Goal: Information Seeking & Learning: Learn about a topic

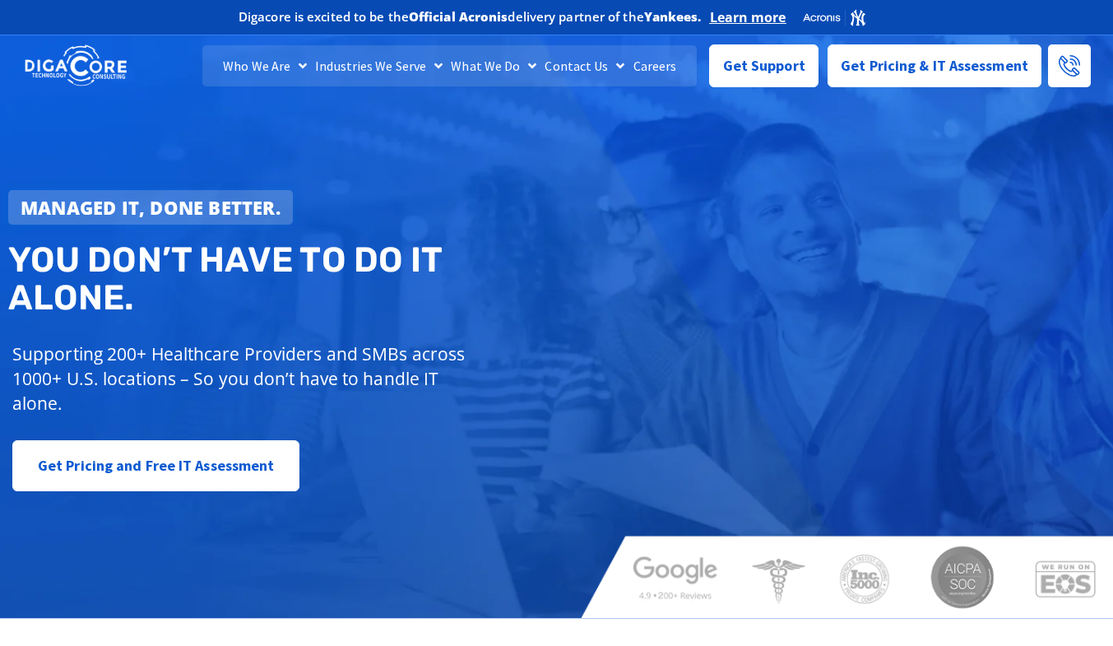
click at [660, 70] on link "Careers" at bounding box center [655, 65] width 52 height 41
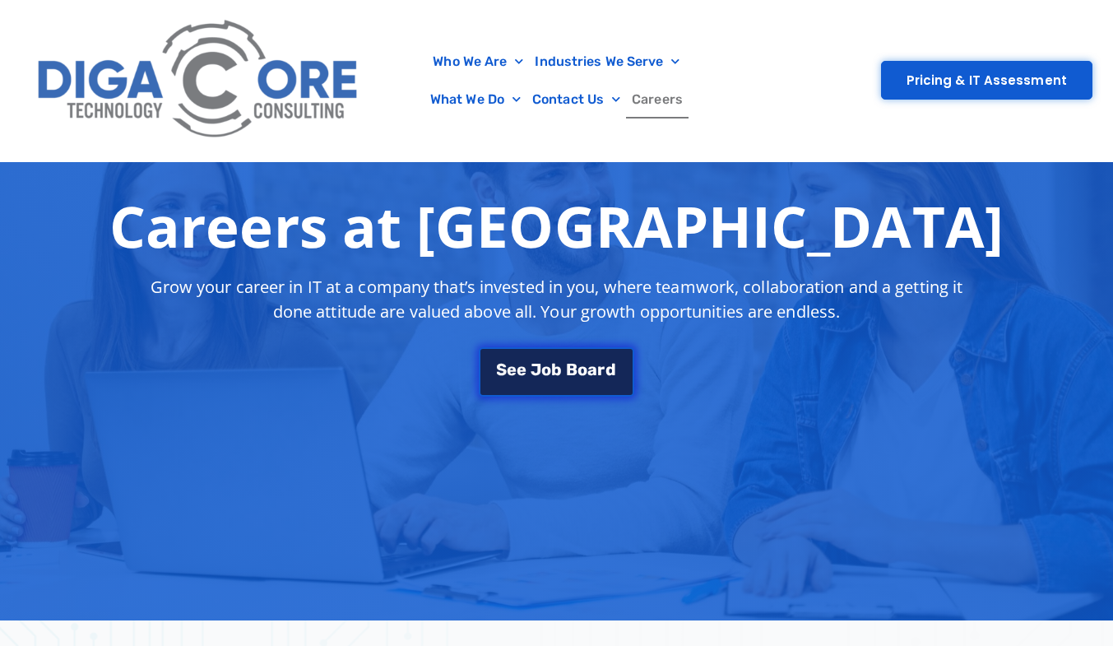
click at [559, 370] on span "b" at bounding box center [556, 369] width 11 height 16
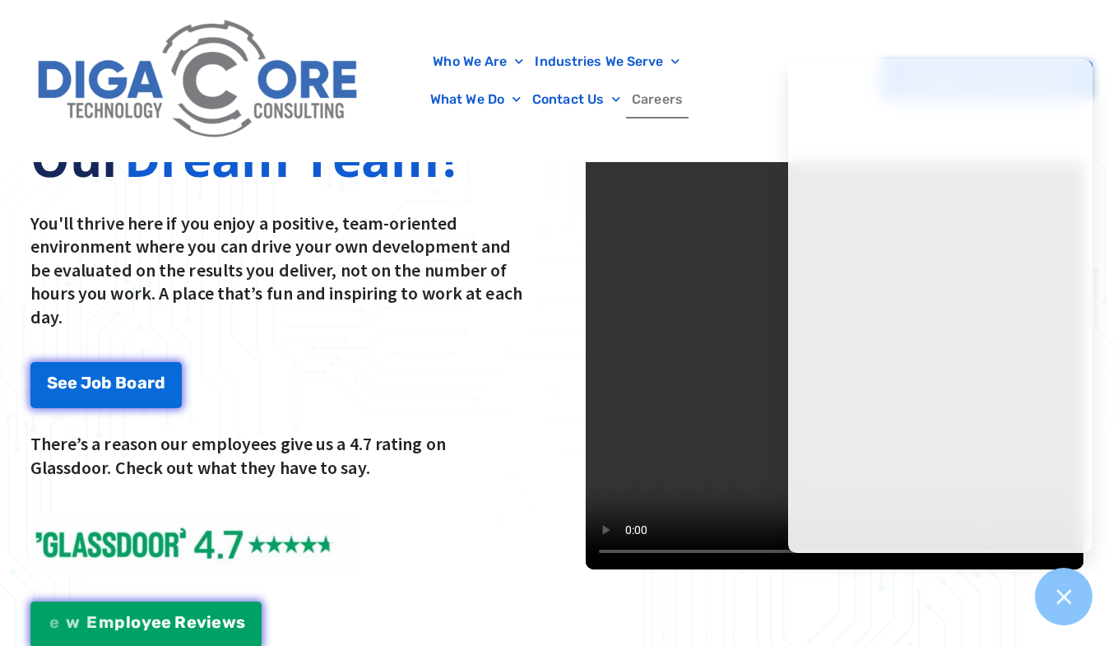
scroll to position [2188, 0]
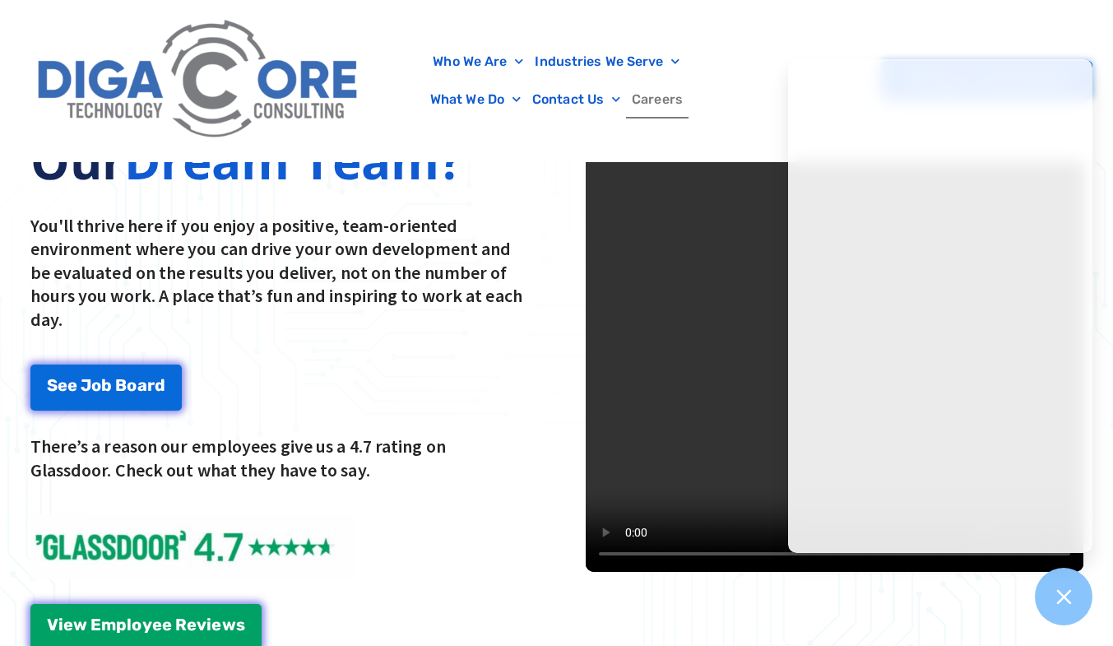
click at [1067, 602] on icon at bounding box center [1064, 597] width 21 height 21
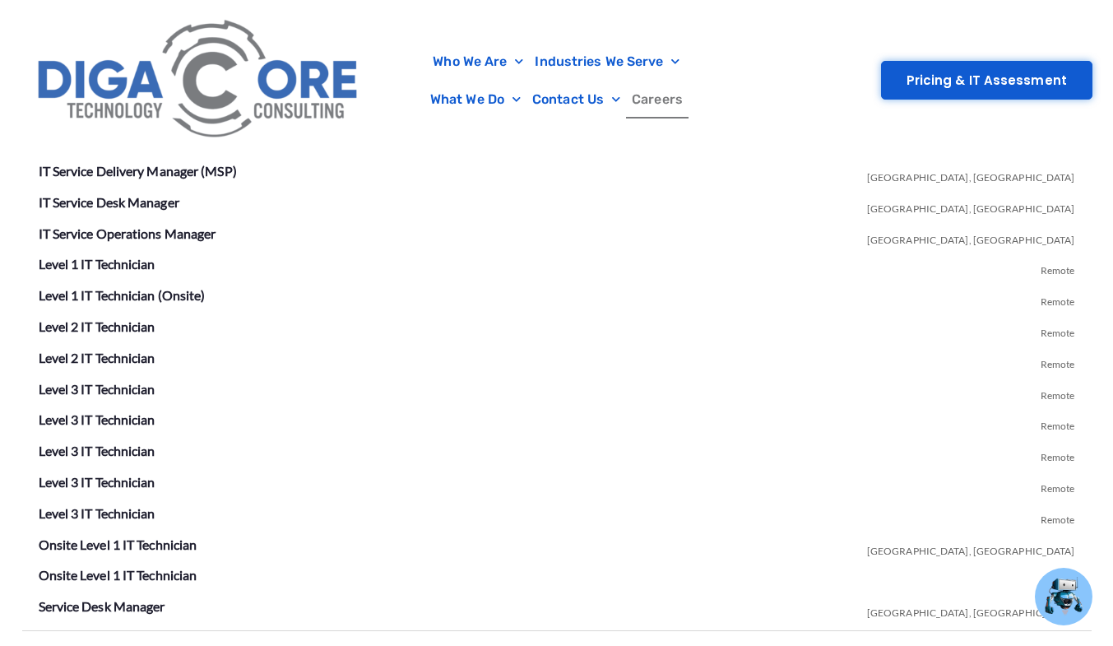
scroll to position [2929, 0]
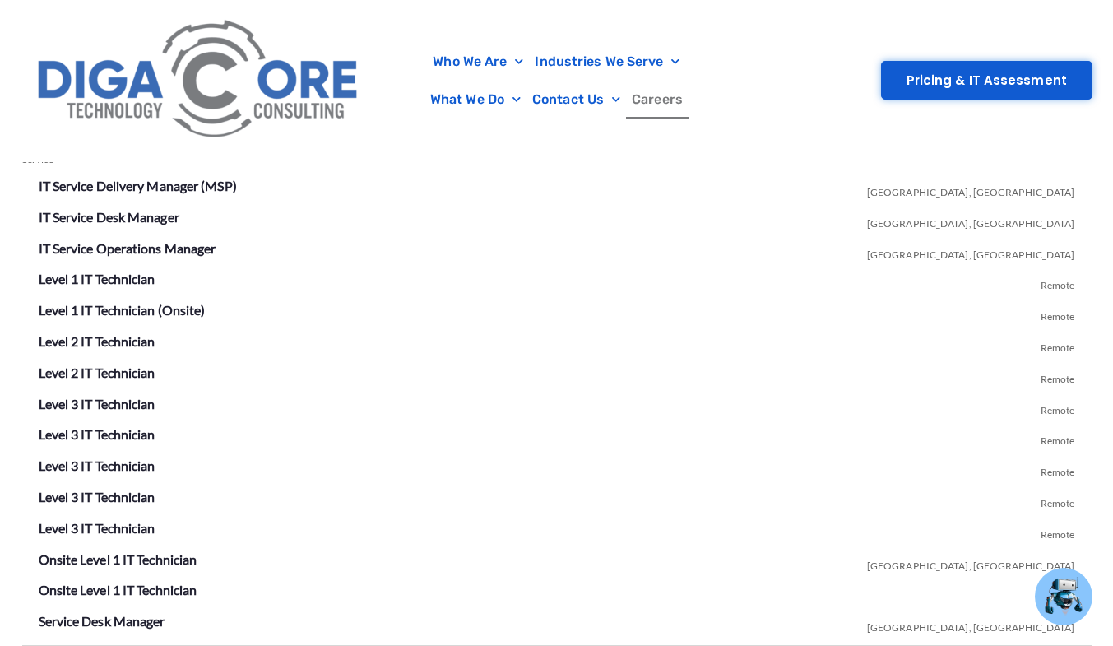
click at [105, 281] on link "Level 1 IT Technician" at bounding box center [97, 279] width 117 height 16
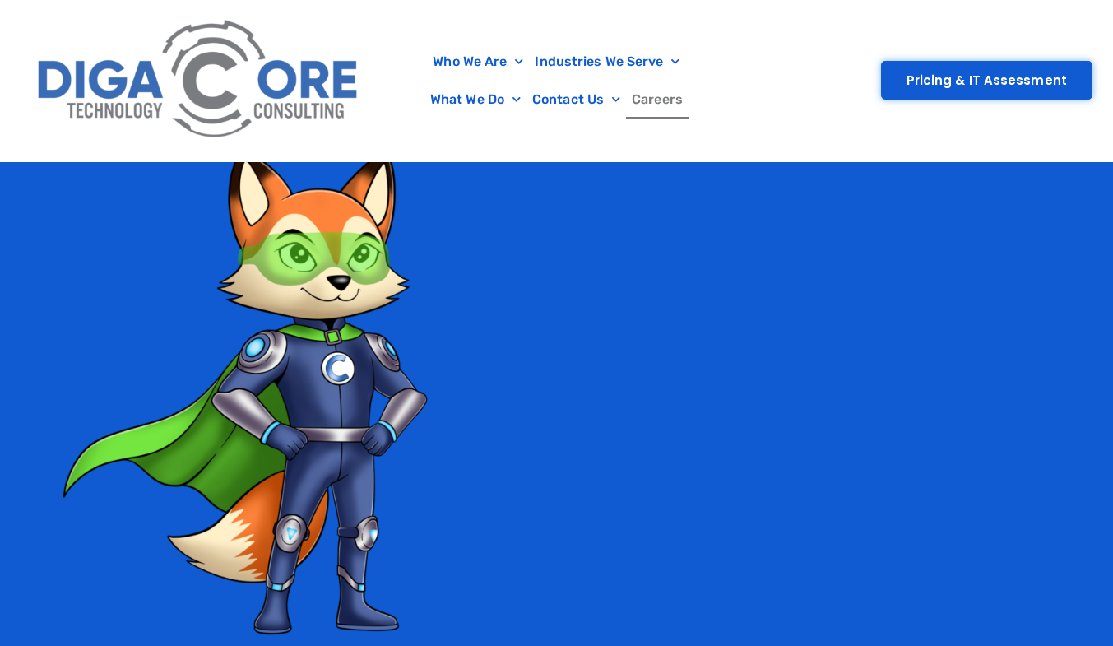
scroll to position [2929, 0]
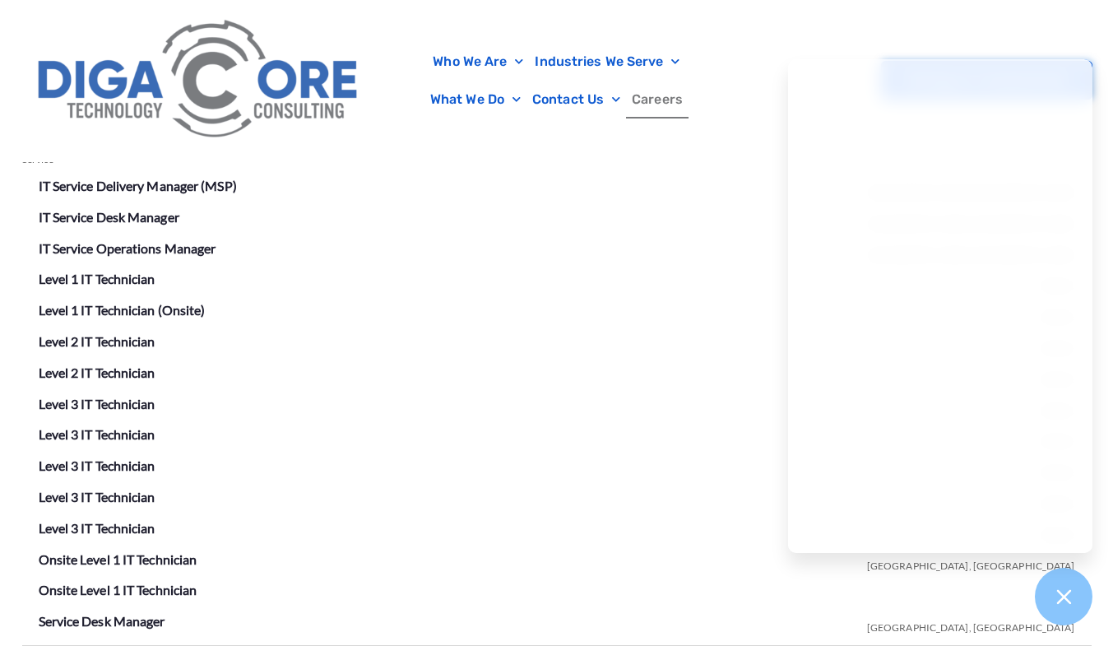
click at [1066, 595] on icon at bounding box center [1064, 597] width 21 height 21
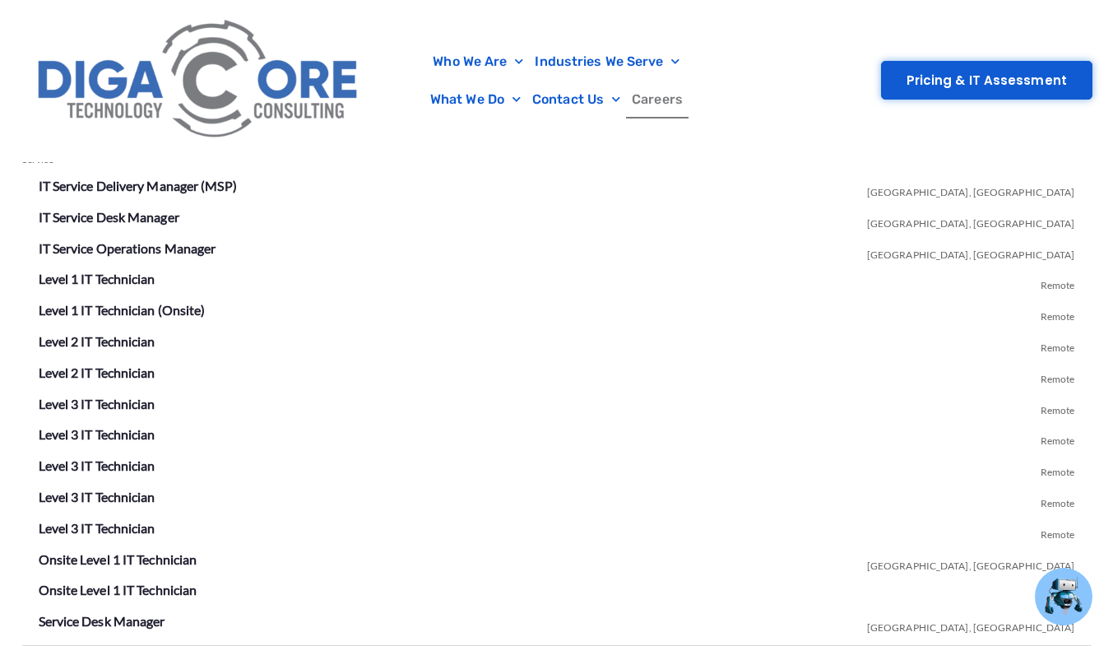
click at [108, 342] on link "Level 2 IT Technician" at bounding box center [97, 341] width 117 height 16
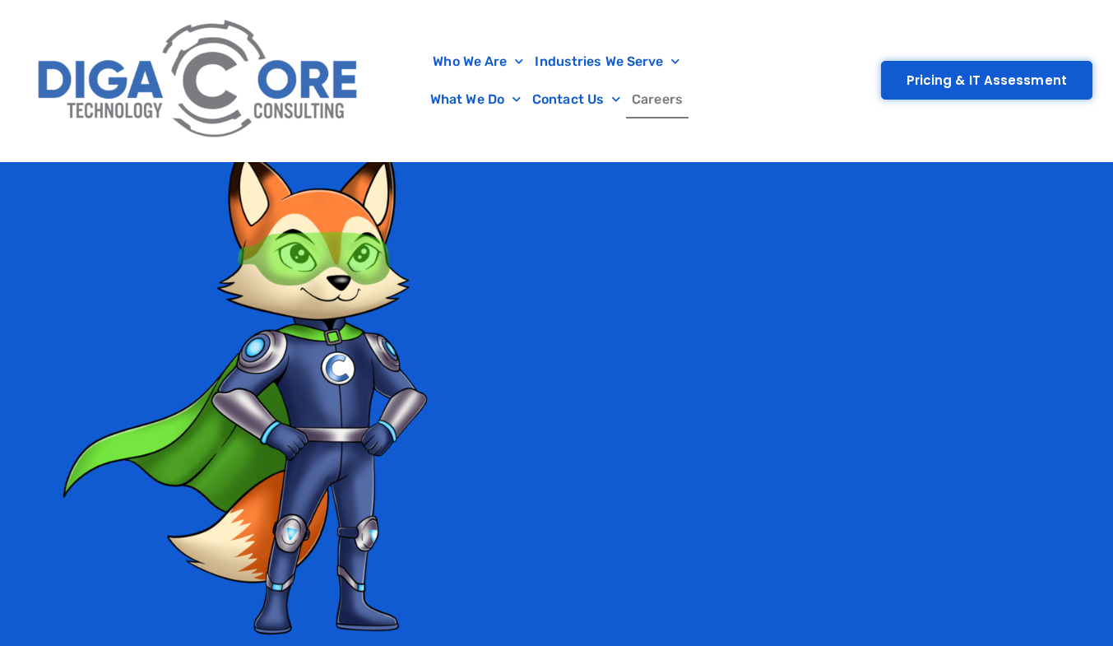
scroll to position [2929, 0]
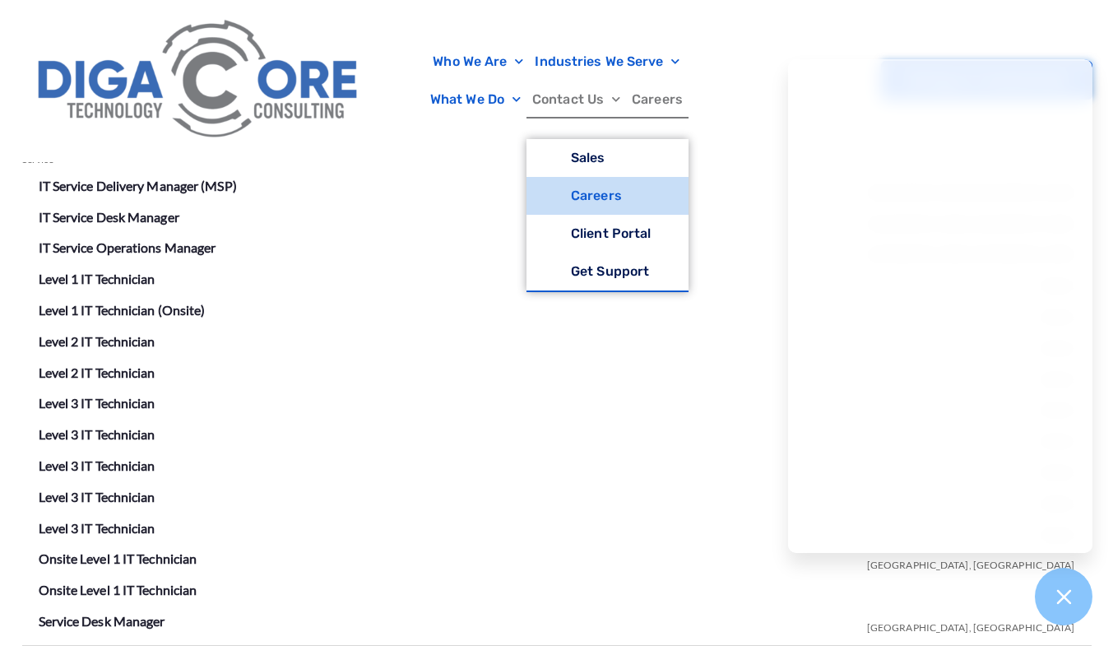
click at [616, 193] on link "Careers" at bounding box center [607, 196] width 162 height 38
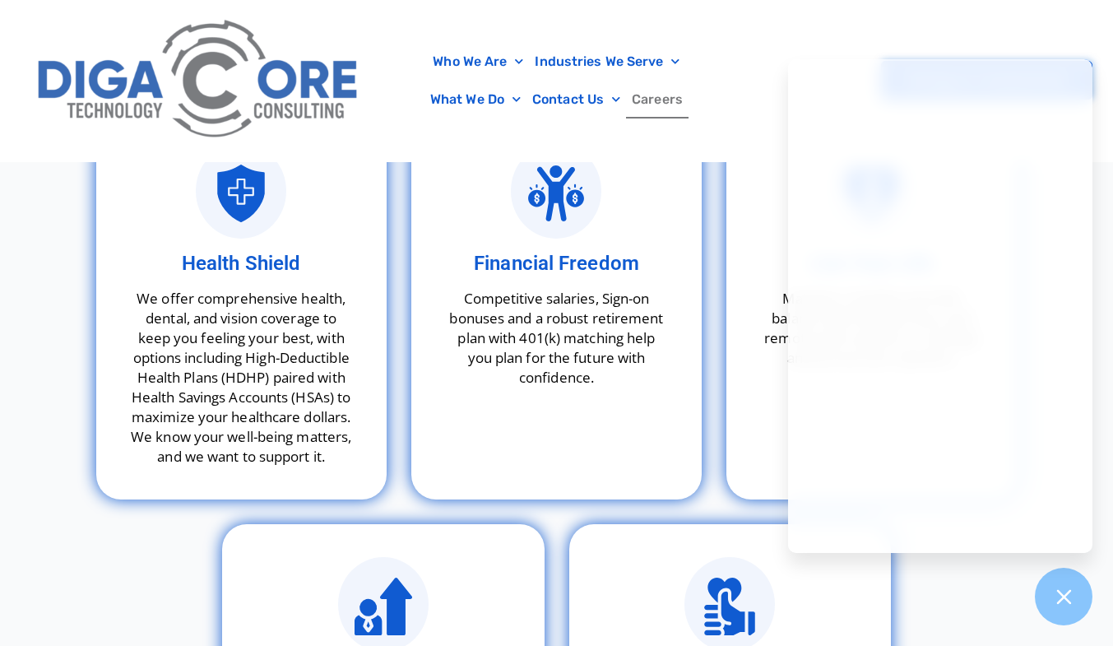
scroll to position [6461, 0]
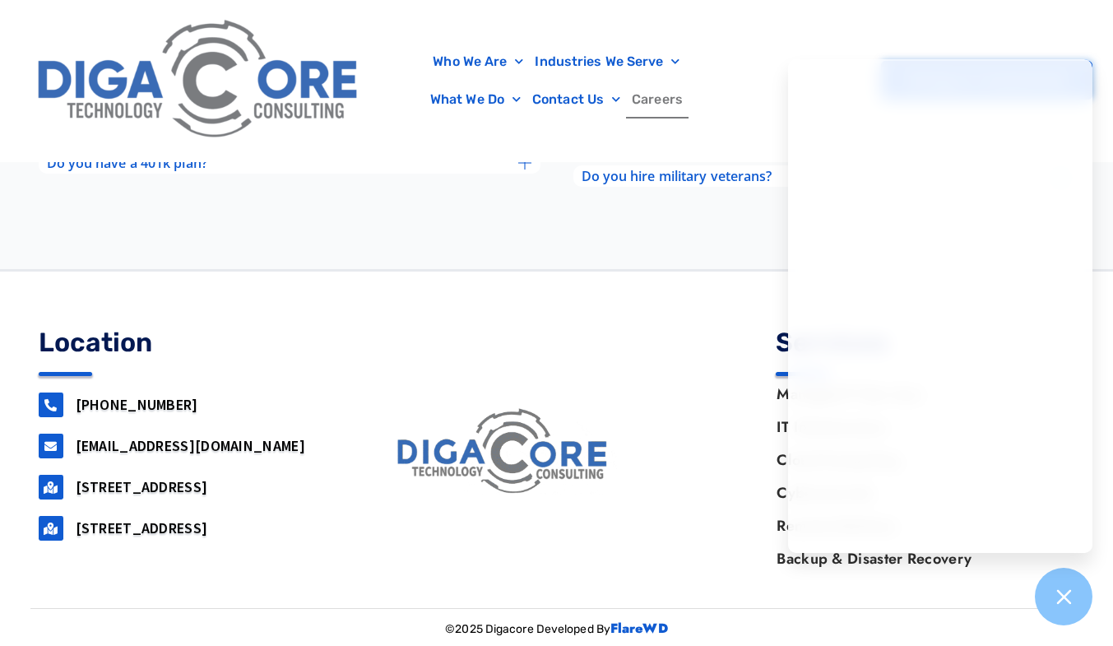
click at [1076, 605] on div at bounding box center [1064, 597] width 58 height 58
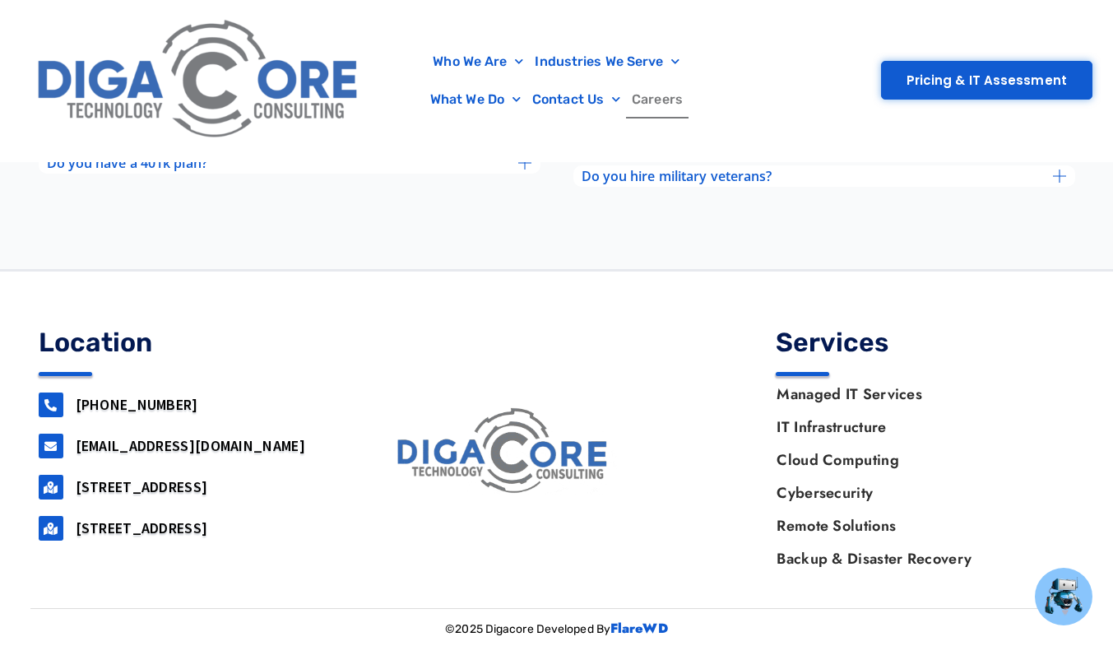
click at [104, 406] on link "[PHONE_NUMBER]" at bounding box center [137, 404] width 123 height 19
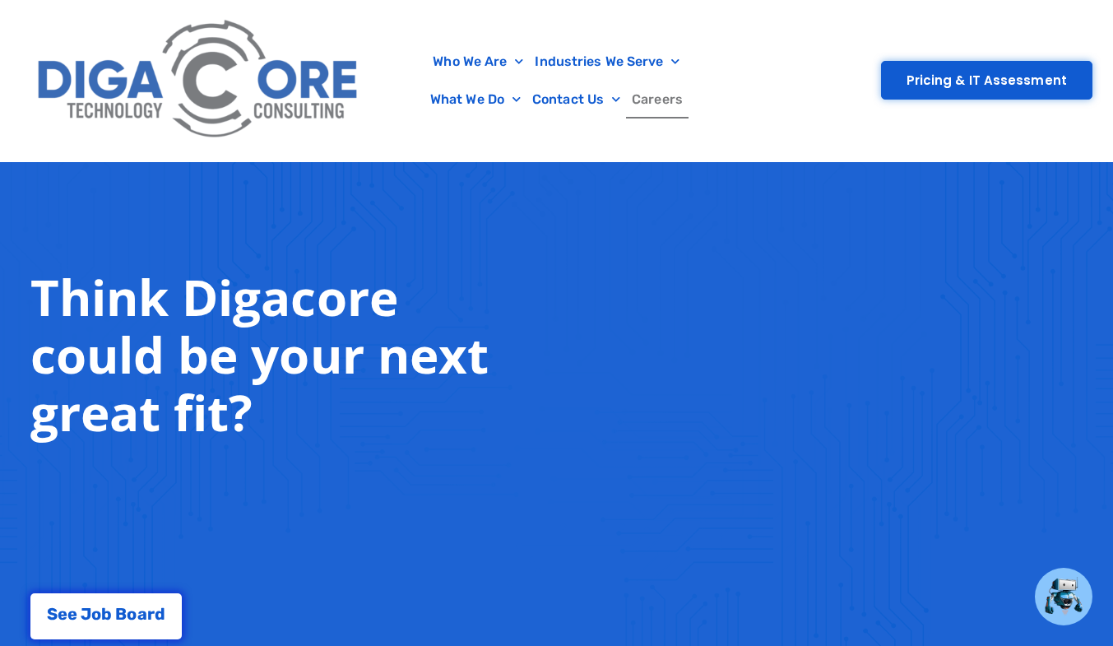
scroll to position [1234, 0]
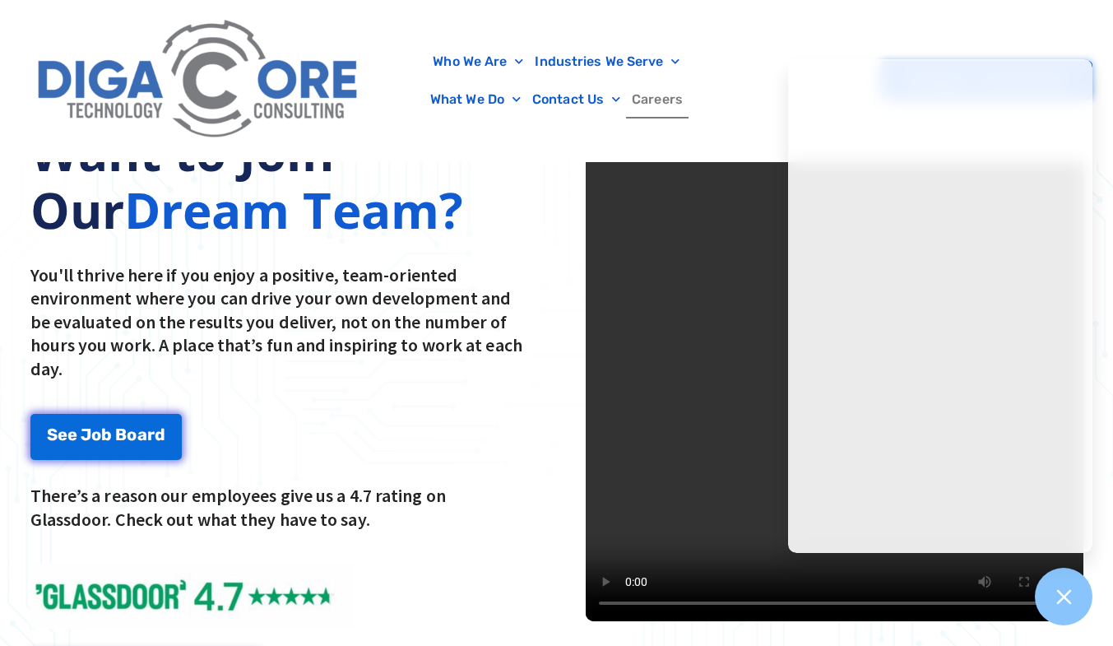
scroll to position [2468, 0]
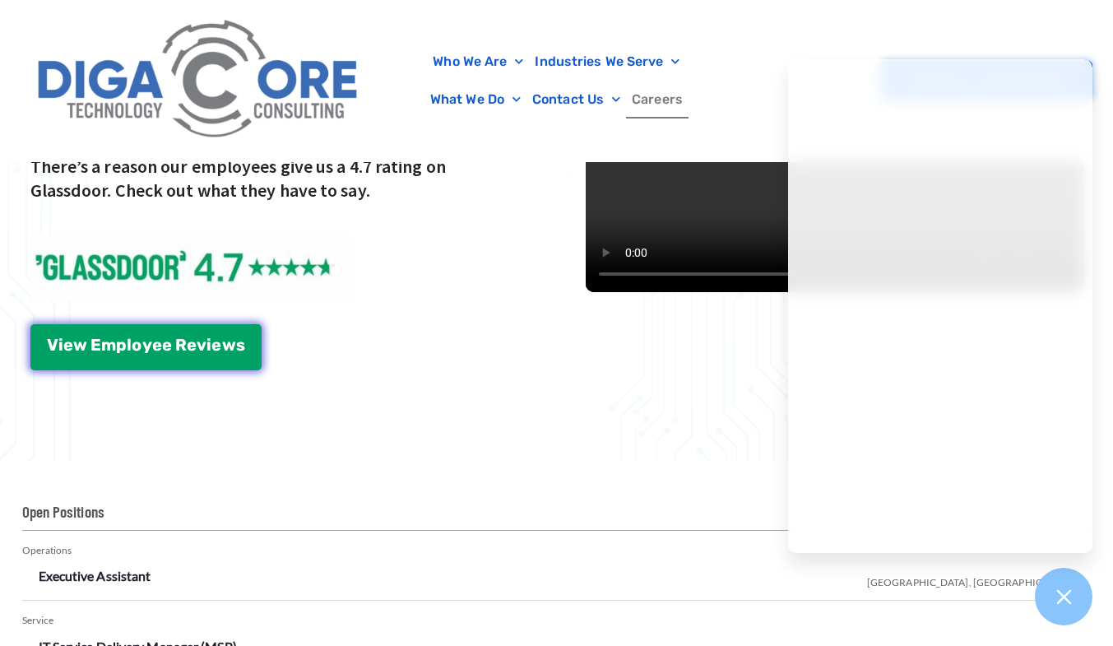
click at [1054, 597] on icon at bounding box center [1064, 597] width 21 height 21
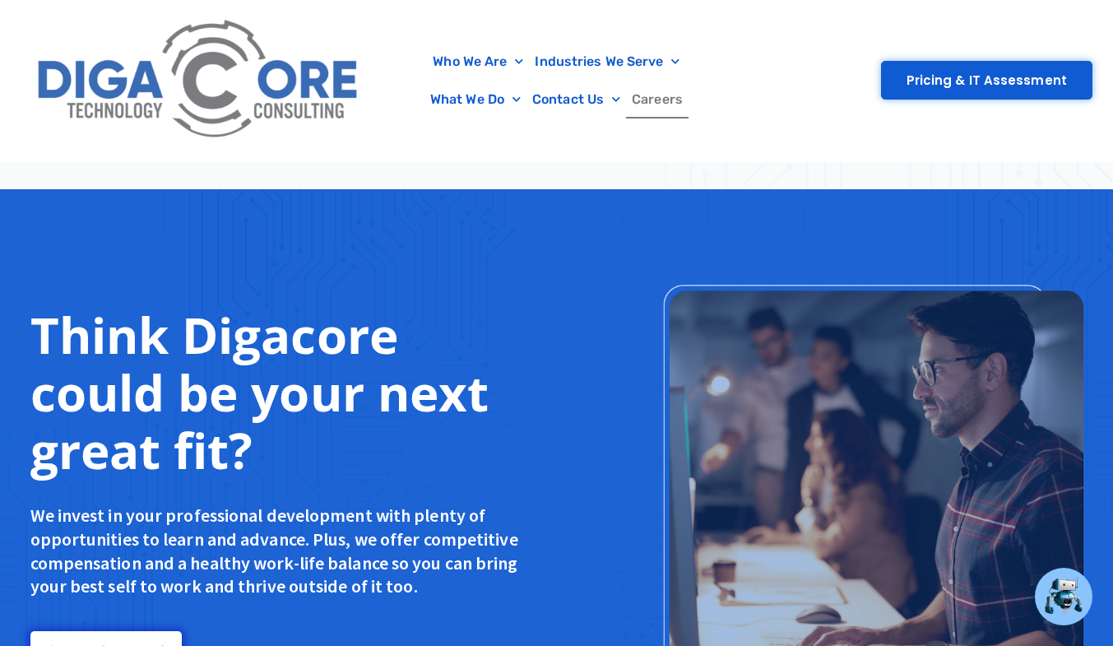
scroll to position [1032, 0]
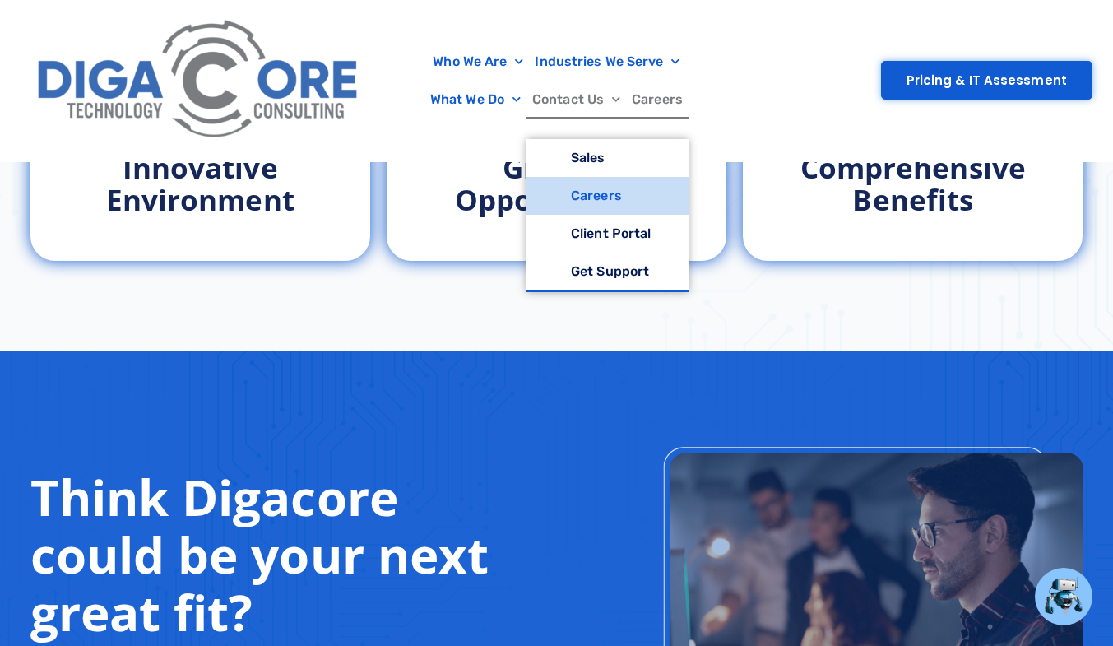
click at [597, 102] on link "Contact Us" at bounding box center [576, 100] width 100 height 38
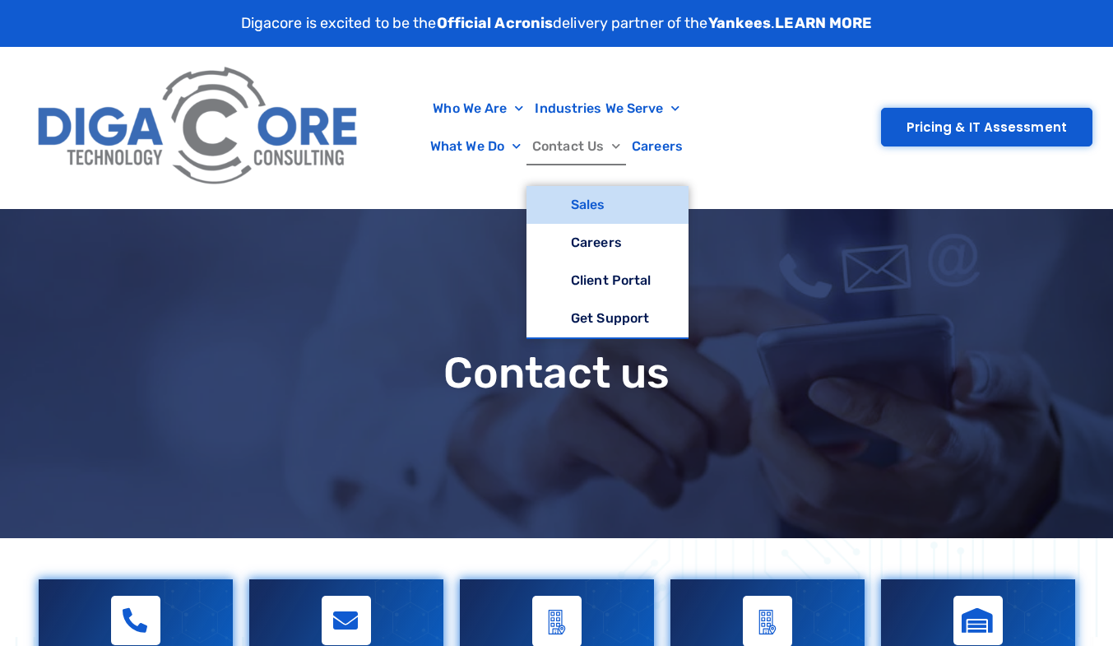
click at [592, 151] on link "Contact Us" at bounding box center [576, 147] width 100 height 38
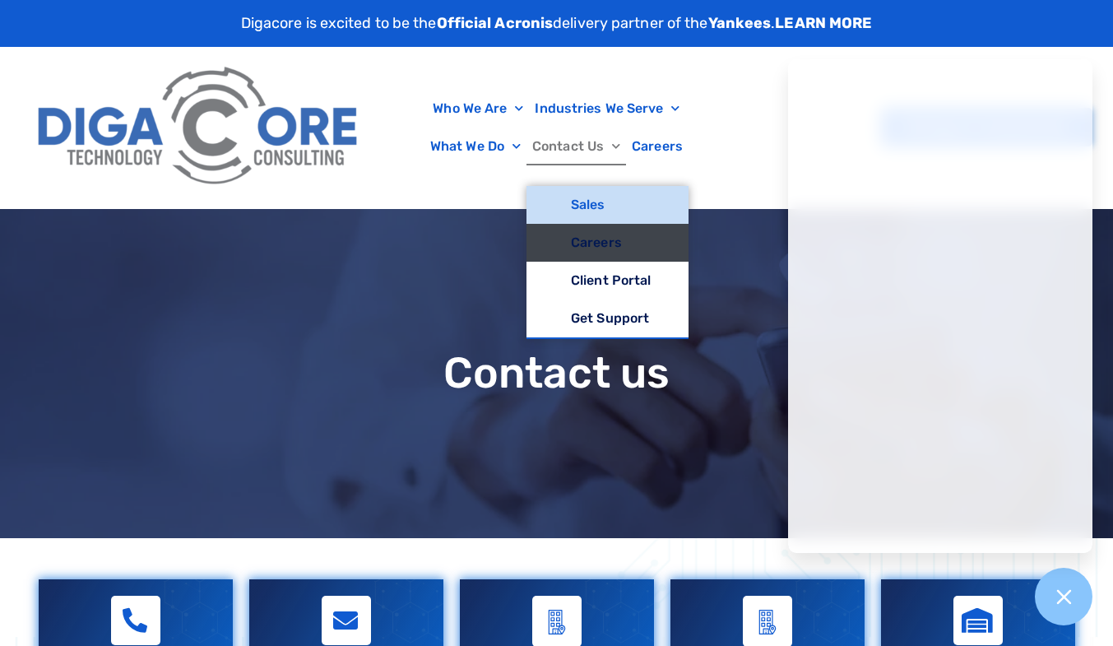
click at [617, 251] on link "Careers" at bounding box center [607, 243] width 162 height 38
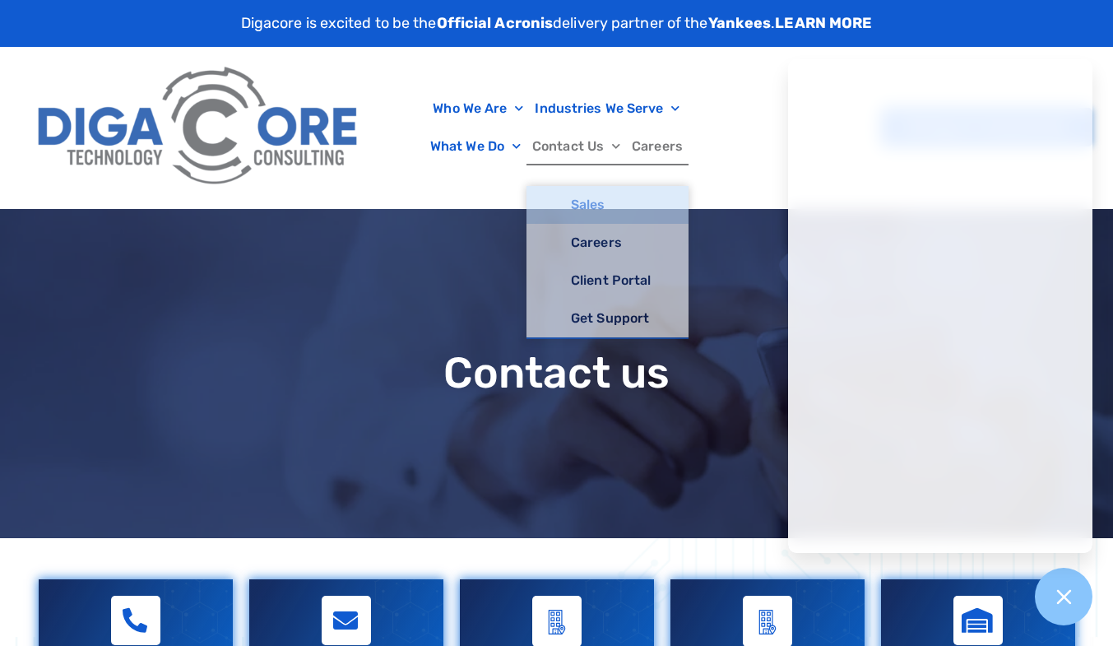
click at [660, 144] on link "Careers" at bounding box center [657, 147] width 63 height 38
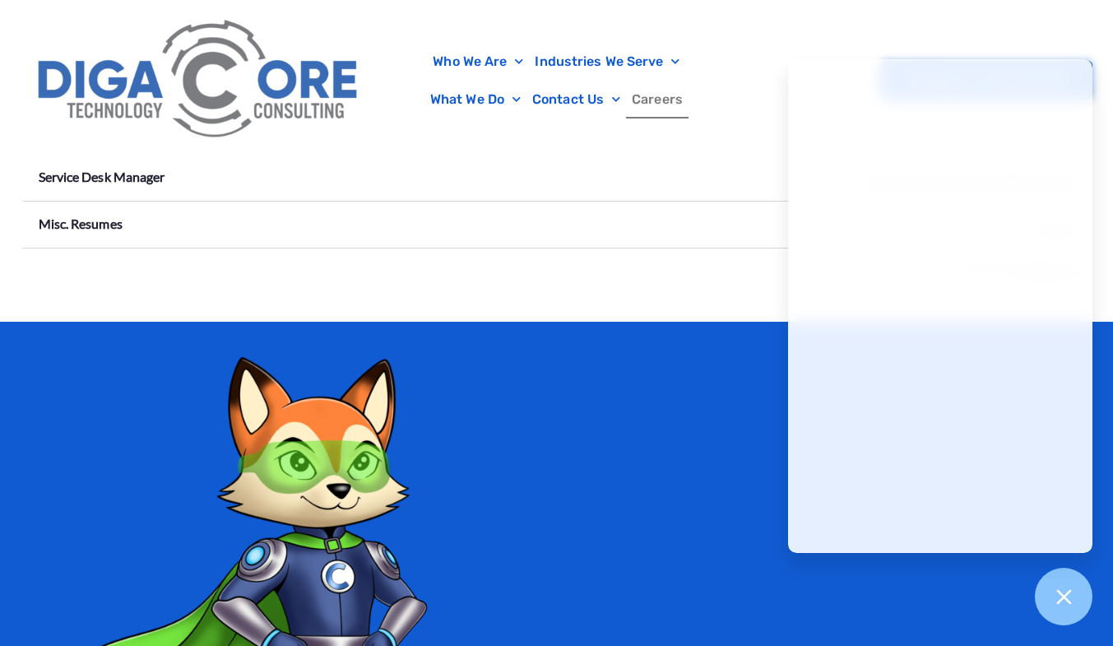
scroll to position [3208, 0]
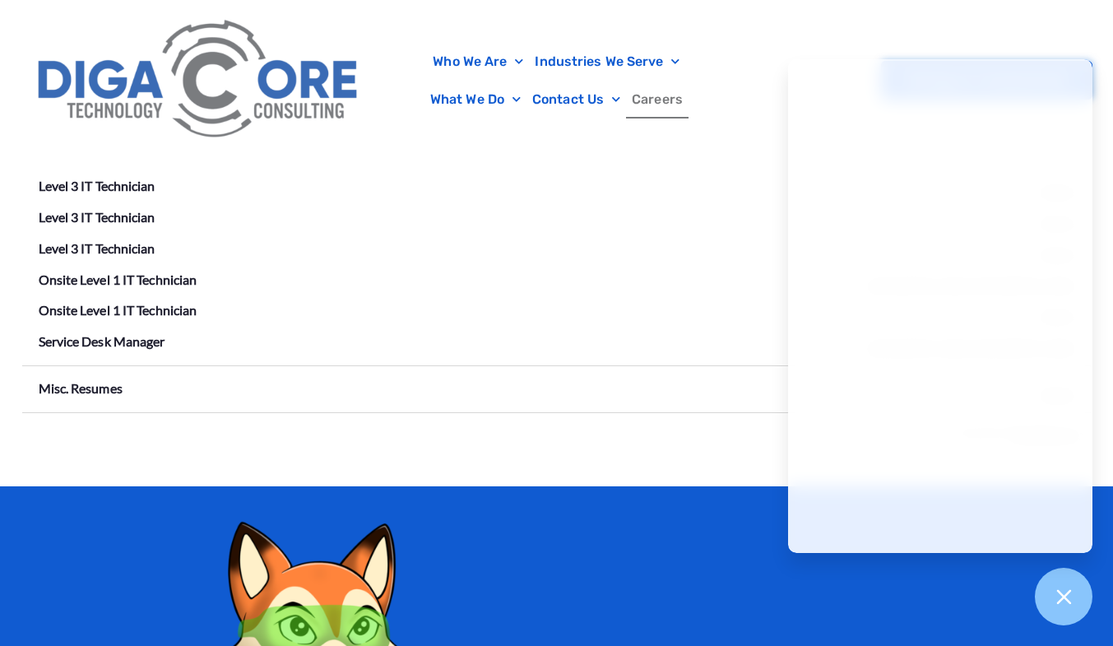
click at [1060, 588] on icon at bounding box center [1064, 597] width 21 height 21
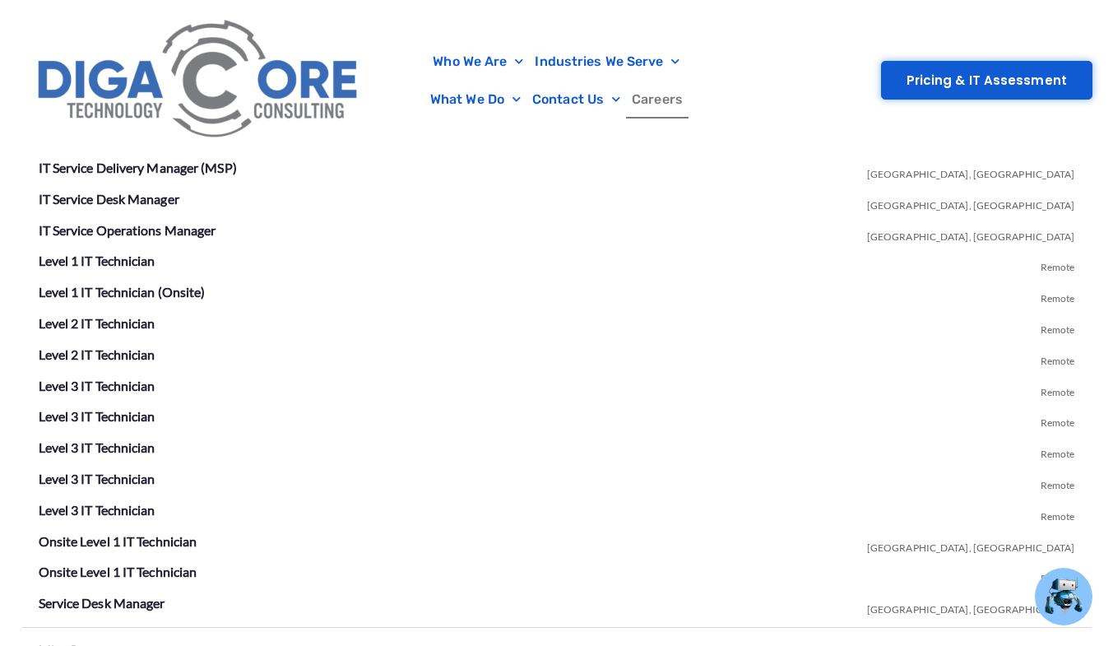
scroll to position [2961, 0]
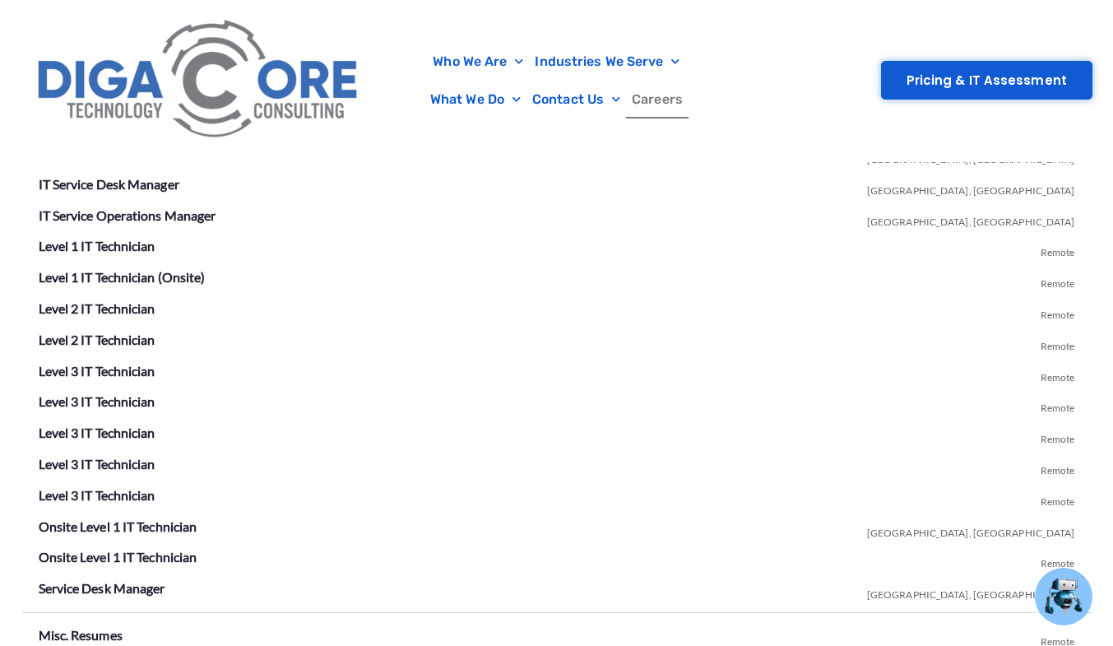
click at [108, 281] on link "Level 1 IT Technician (Onsite)" at bounding box center [122, 277] width 167 height 16
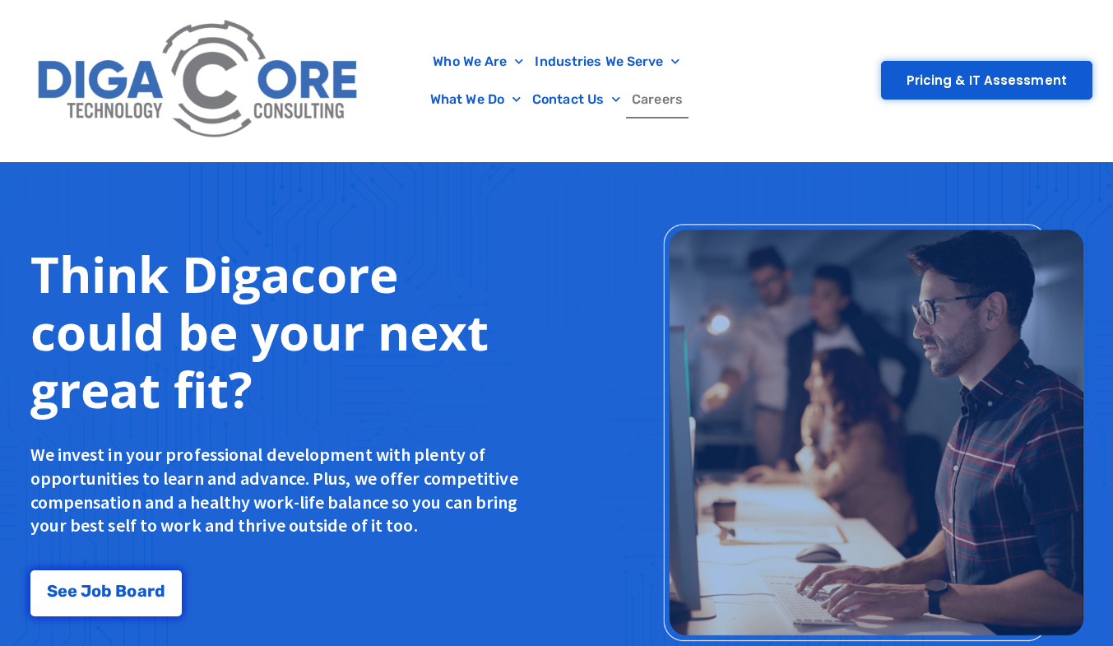
scroll to position [1316, 0]
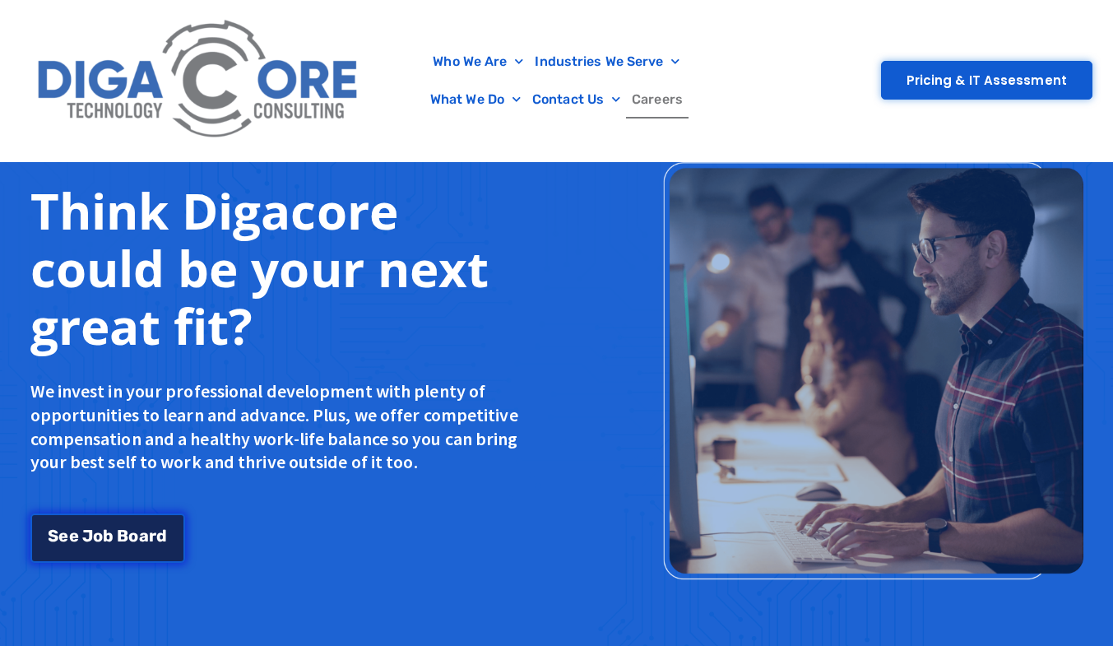
click at [95, 541] on link "S e e J o b B o a r d" at bounding box center [107, 537] width 155 height 49
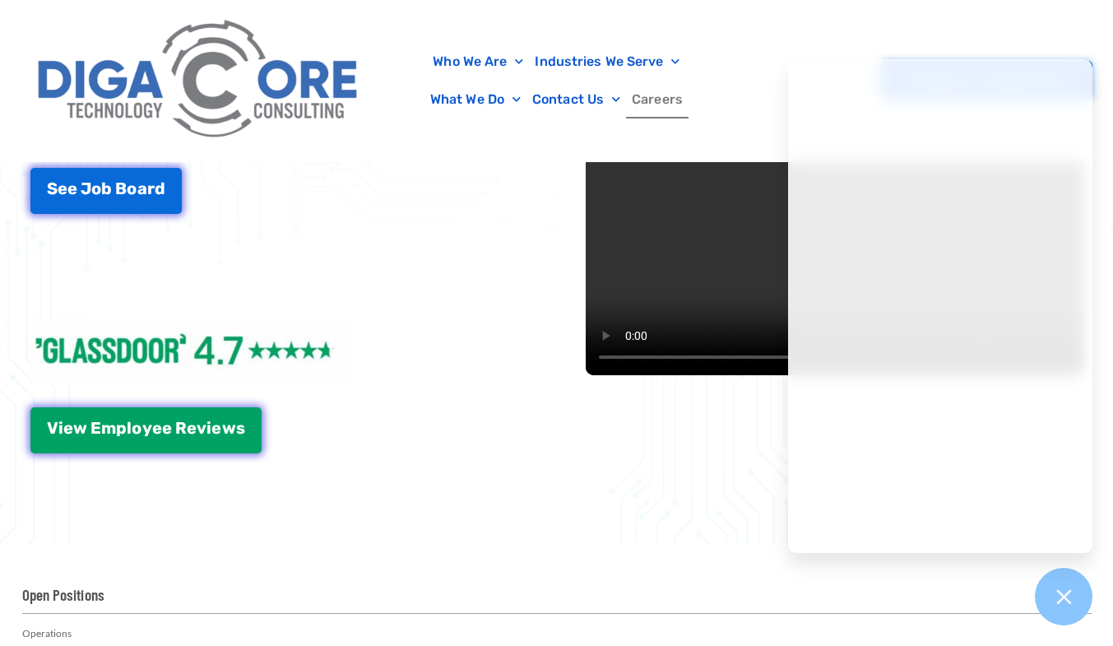
scroll to position [2929, 0]
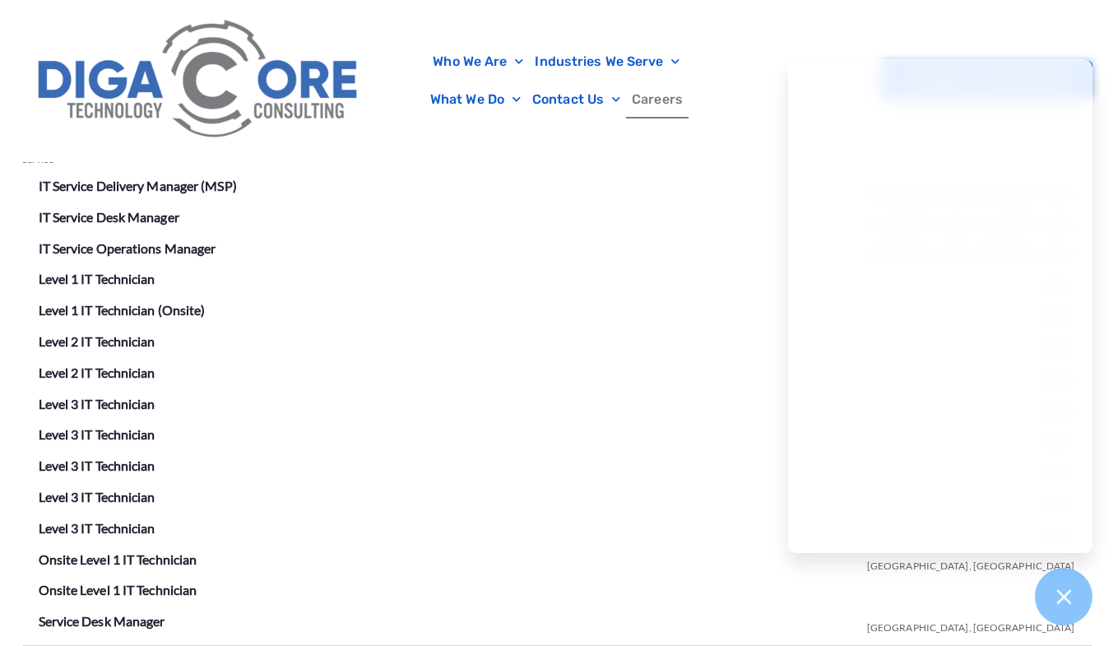
click at [1053, 607] on div at bounding box center [1064, 597] width 58 height 58
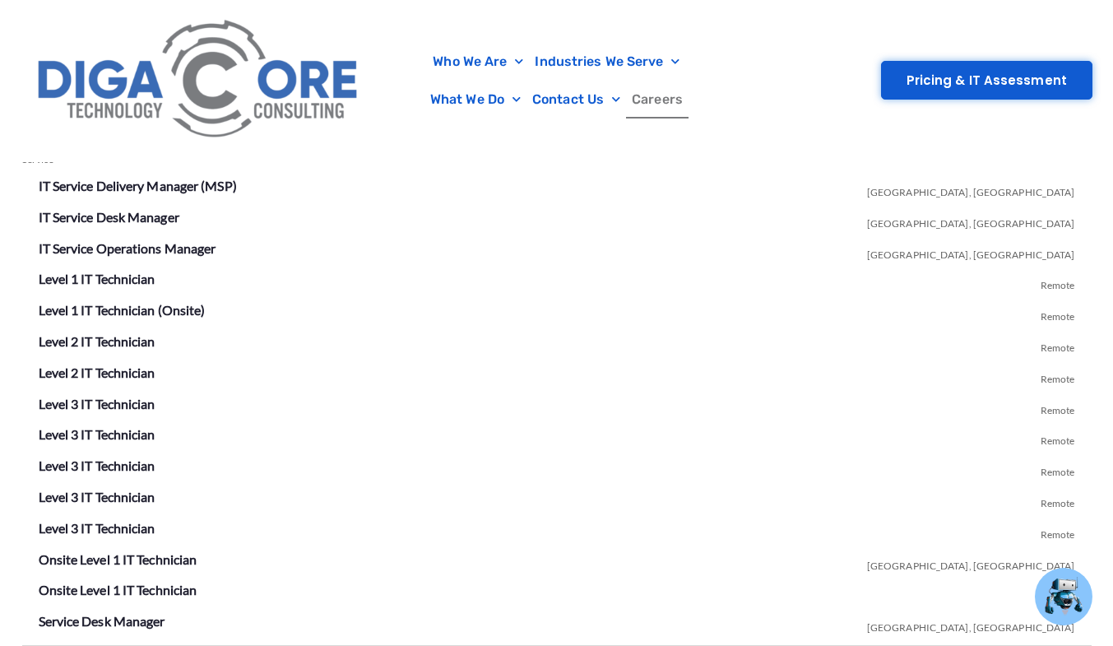
click at [109, 341] on link "Level 2 IT Technician" at bounding box center [97, 341] width 117 height 16
